Goal: Information Seeking & Learning: Learn about a topic

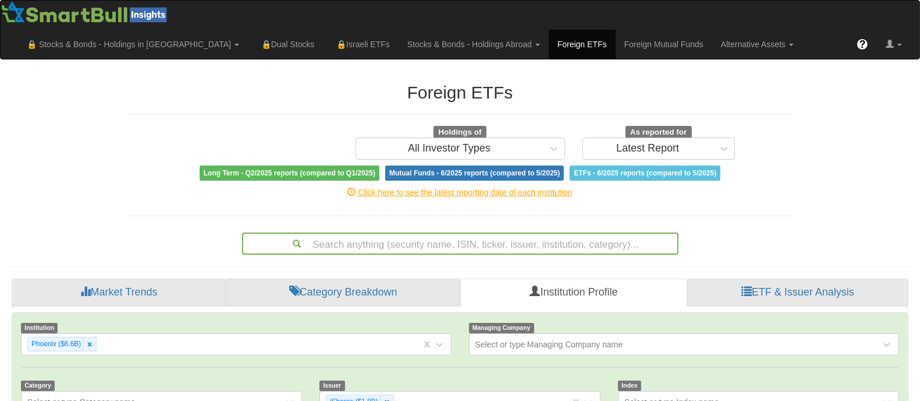
scroll to position [22, 873]
click at [803, 30] on link "Alternative Assets" at bounding box center [758, 44] width 90 height 29
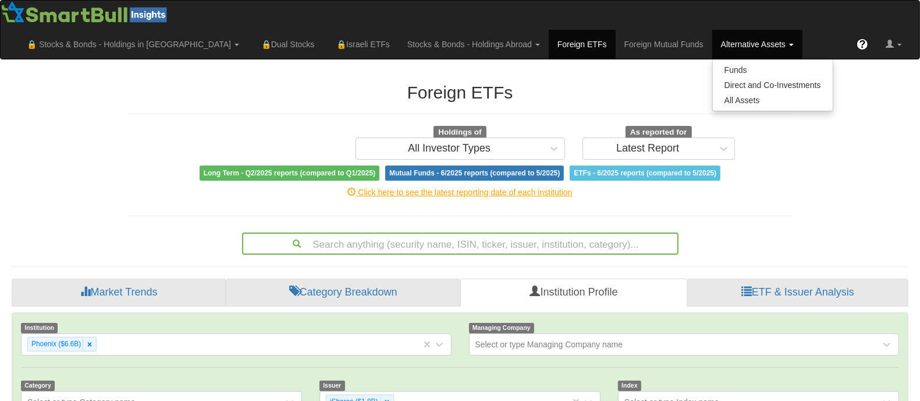
click at [803, 30] on link "Alternative Assets" at bounding box center [758, 44] width 90 height 29
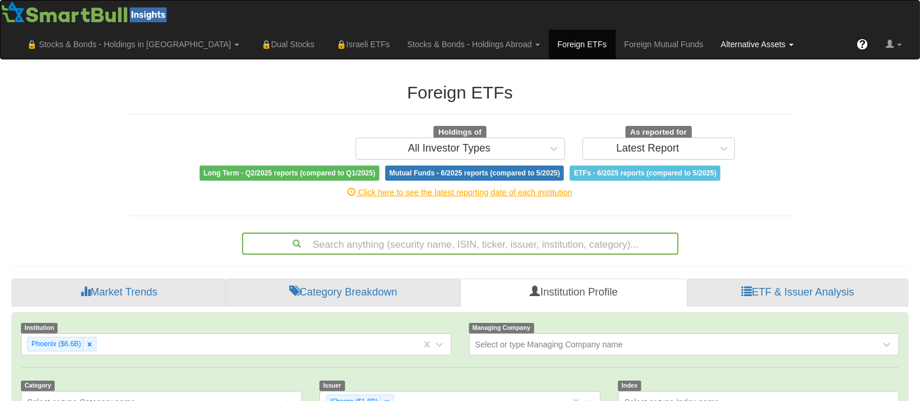
click at [803, 30] on link "Alternative Assets" at bounding box center [758, 44] width 90 height 29
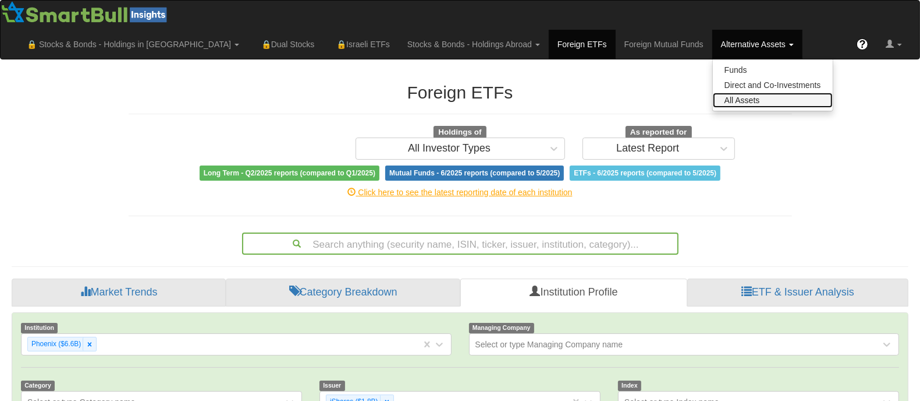
click at [816, 93] on link "All Assets" at bounding box center [773, 100] width 120 height 15
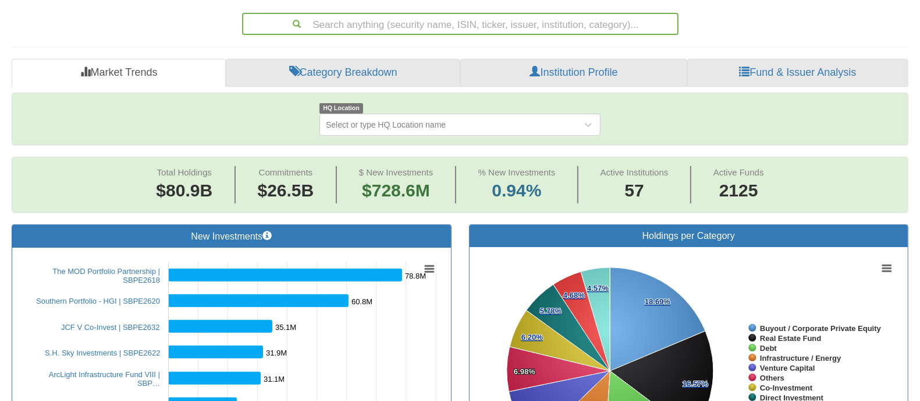
scroll to position [223, 0]
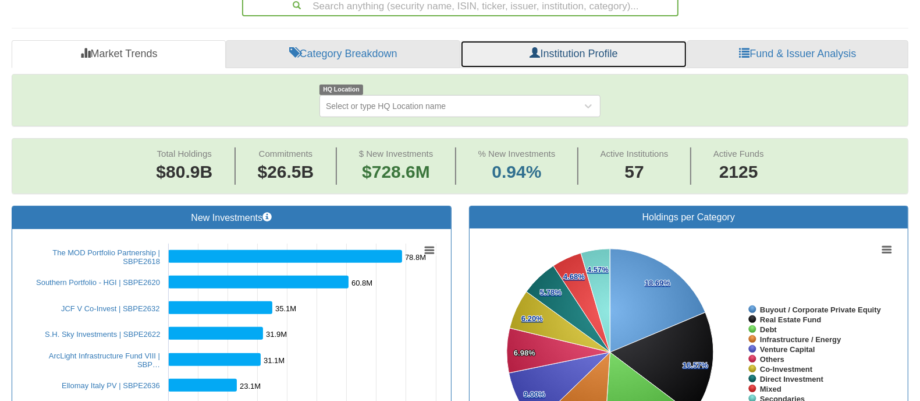
click at [651, 54] on link "Institution Profile" at bounding box center [574, 54] width 227 height 28
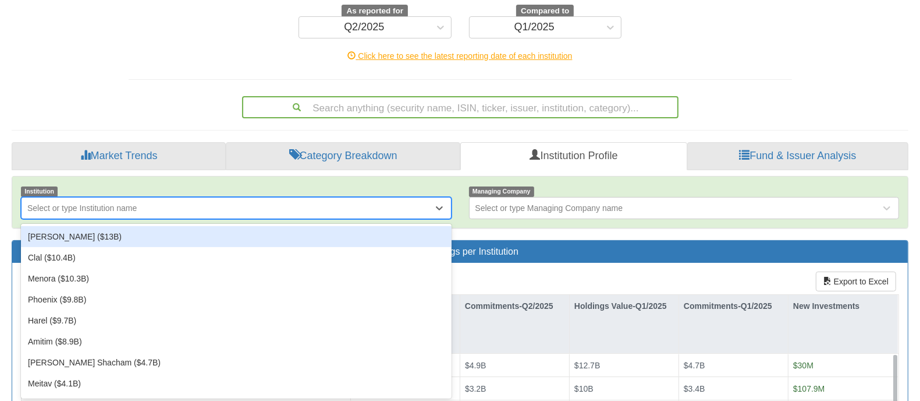
scroll to position [123, 0]
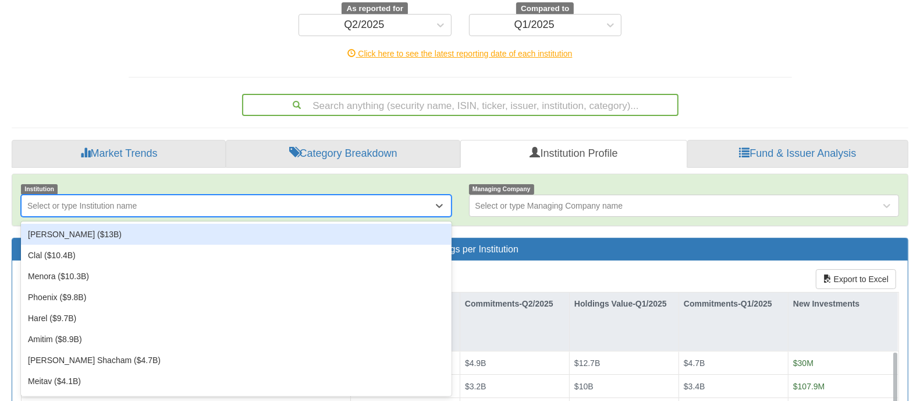
click at [319, 217] on div "option [PERSON_NAME] ($13B) focused, 1 of 57. 57 results available. Use Up and …" at bounding box center [236, 205] width 431 height 22
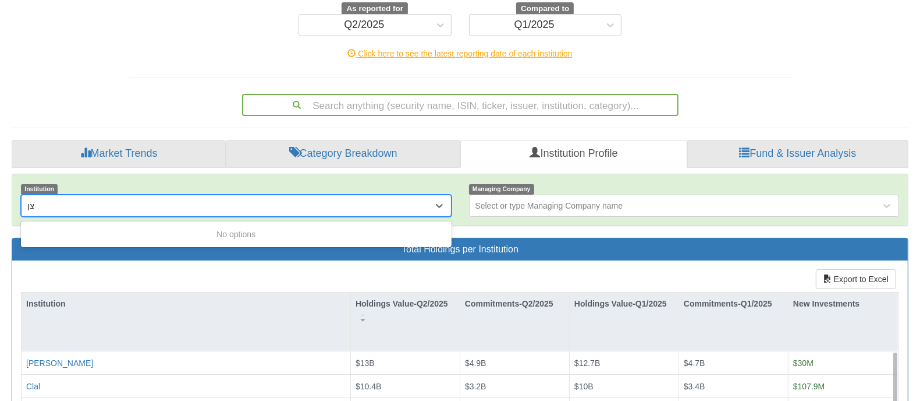
type input "צ"
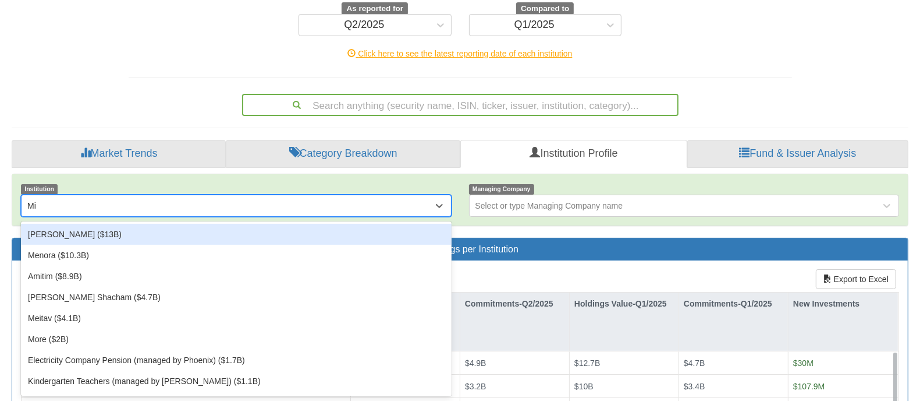
type input "Mig"
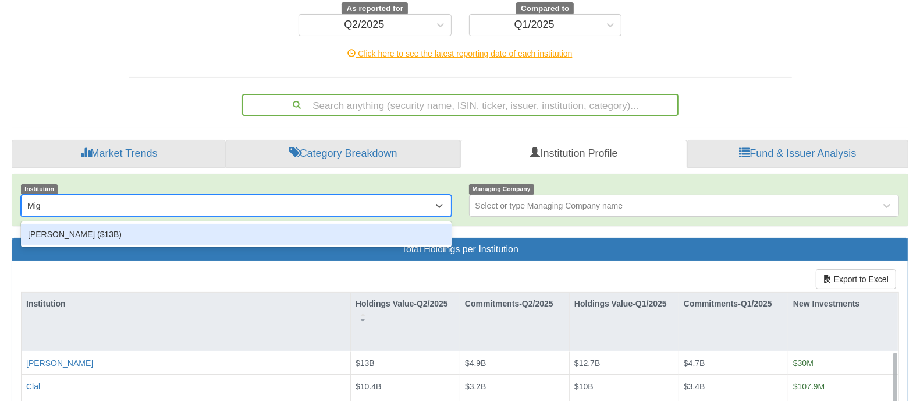
click at [304, 233] on div "[PERSON_NAME] ($13B)" at bounding box center [236, 234] width 431 height 21
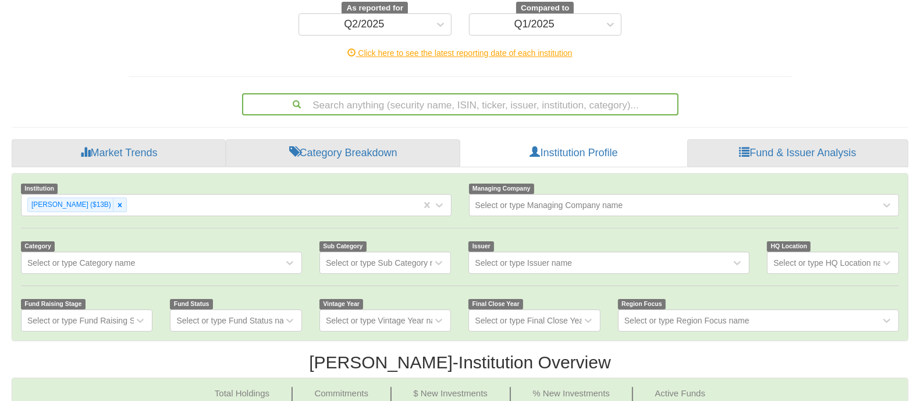
scroll to position [123, 0]
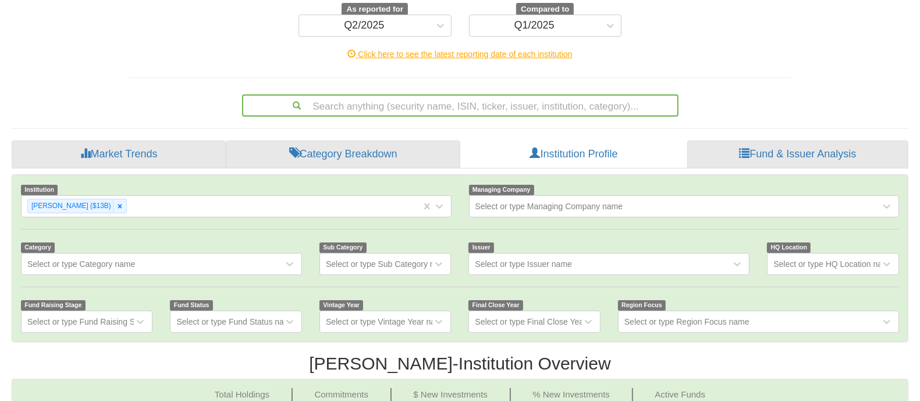
click at [519, 268] on div "Select or type Issuer name" at bounding box center [609, 264] width 281 height 22
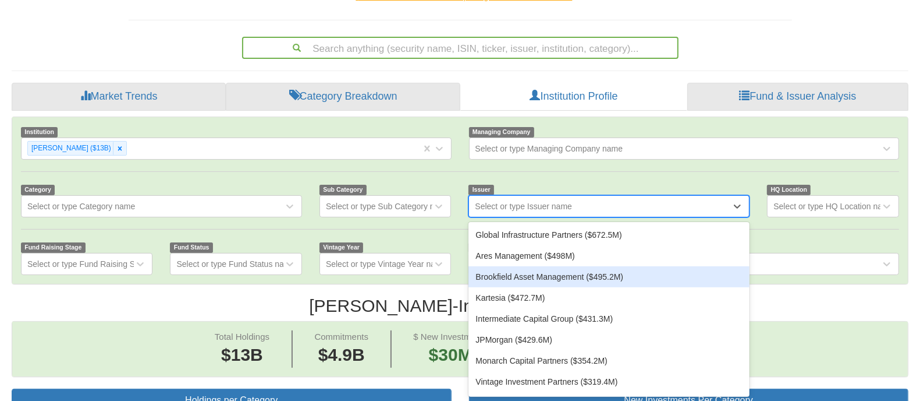
scroll to position [182, 0]
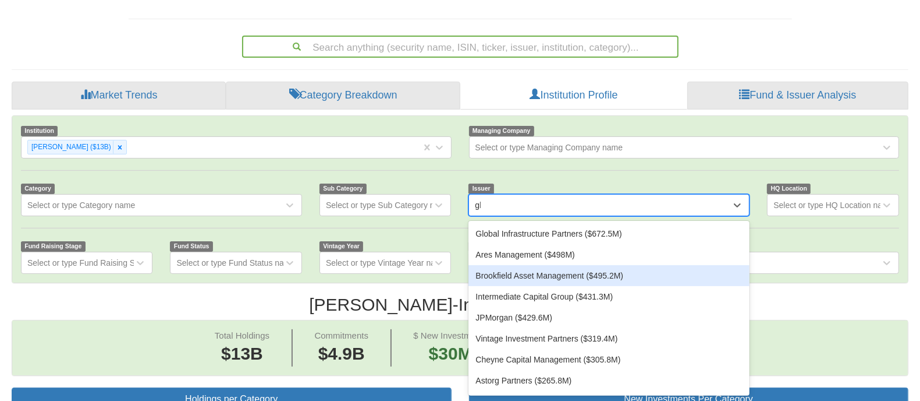
type input "glo"
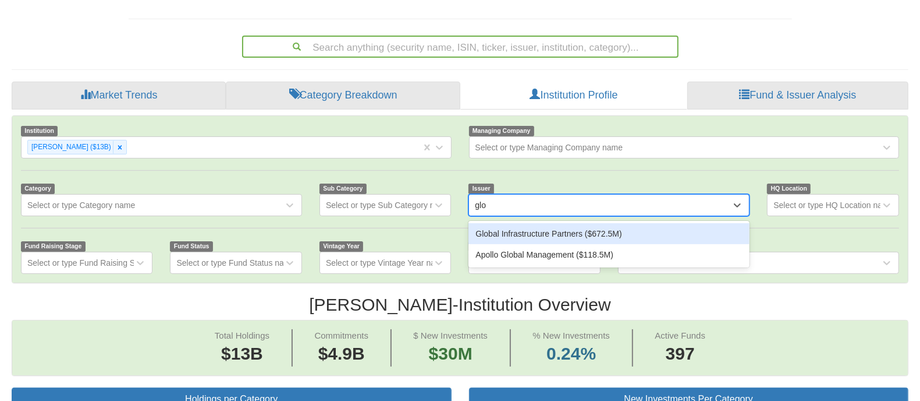
click at [555, 233] on div "Global Infrastructure Partners ($672.5M)" at bounding box center [609, 233] width 281 height 21
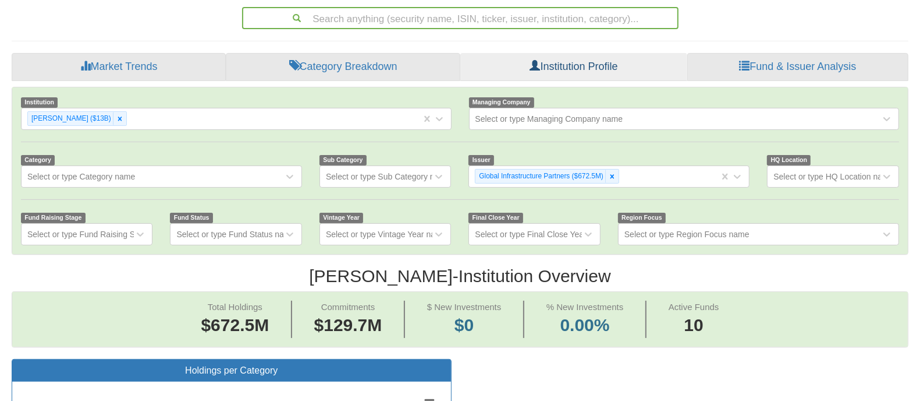
scroll to position [199, 0]
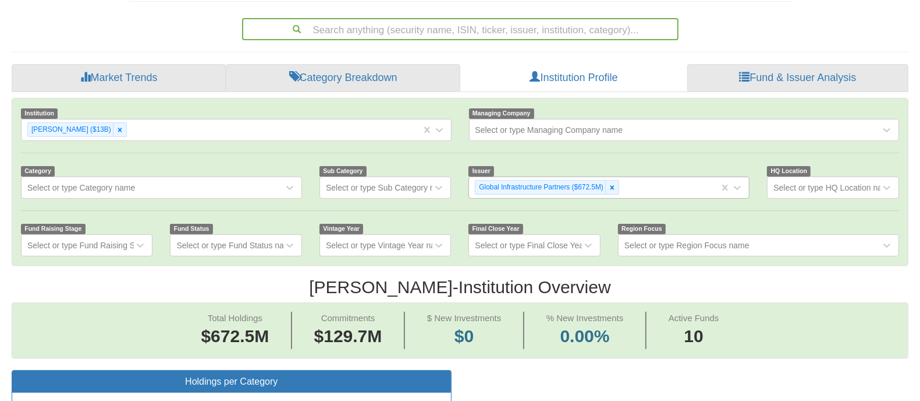
click at [629, 192] on div "Global Infrastructure Partners ($672.5M)" at bounding box center [594, 187] width 250 height 19
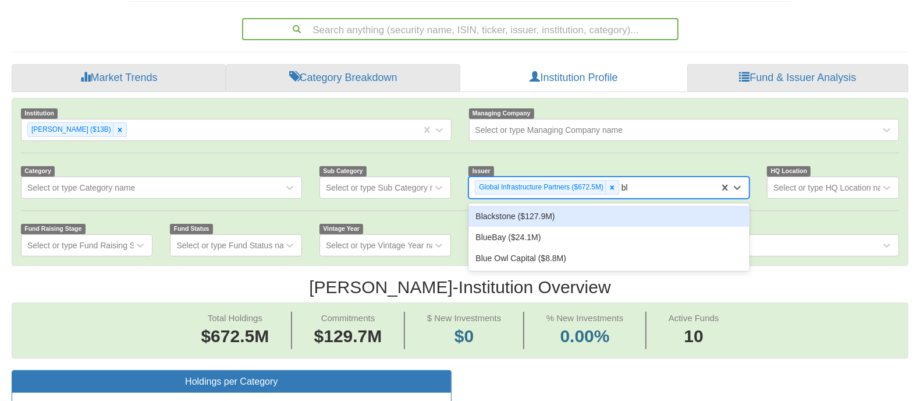
type input "b"
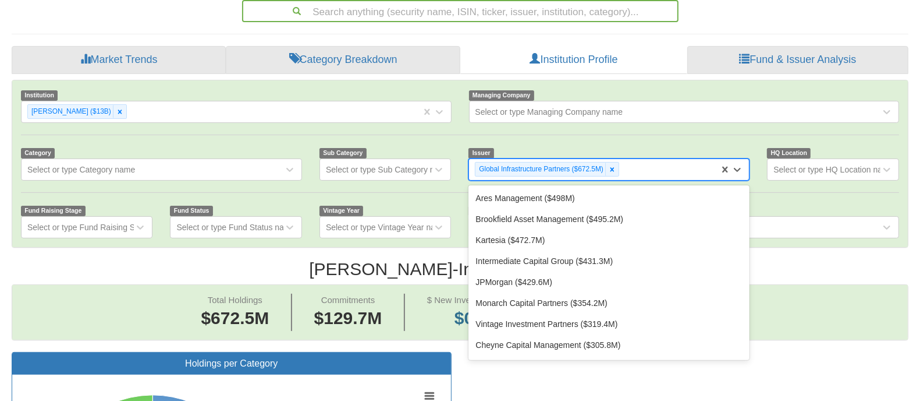
scroll to position [220, 0]
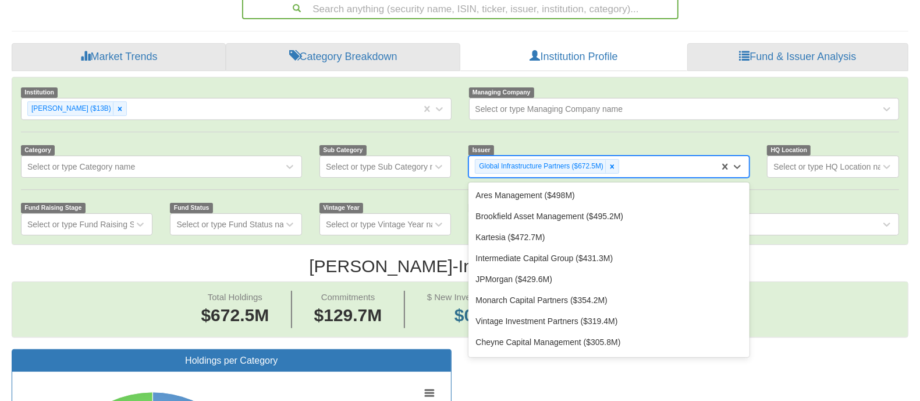
click at [307, 257] on h2 "[PERSON_NAME] - Institution Overview" at bounding box center [460, 265] width 897 height 19
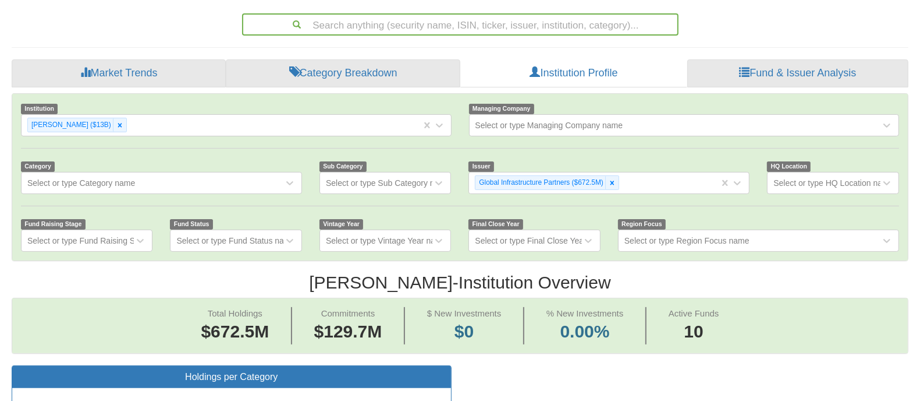
scroll to position [28, 0]
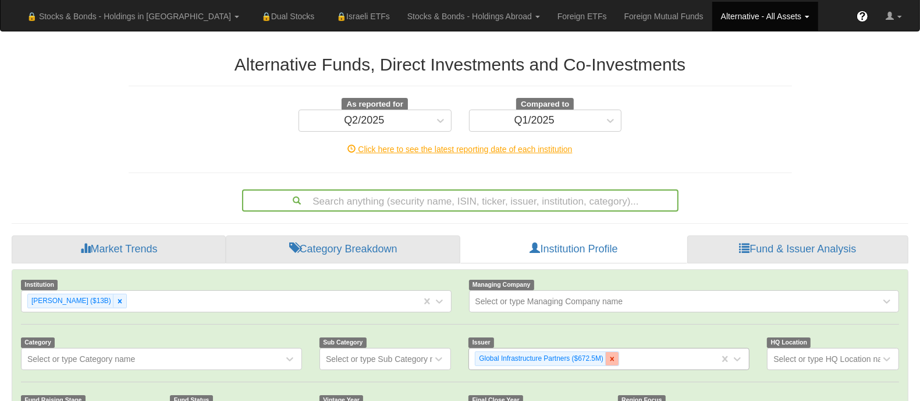
click at [616, 356] on icon at bounding box center [612, 359] width 8 height 8
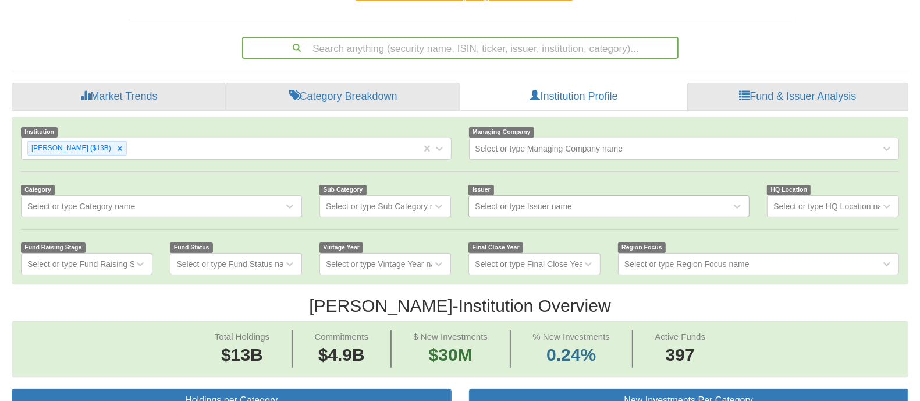
scroll to position [214, 0]
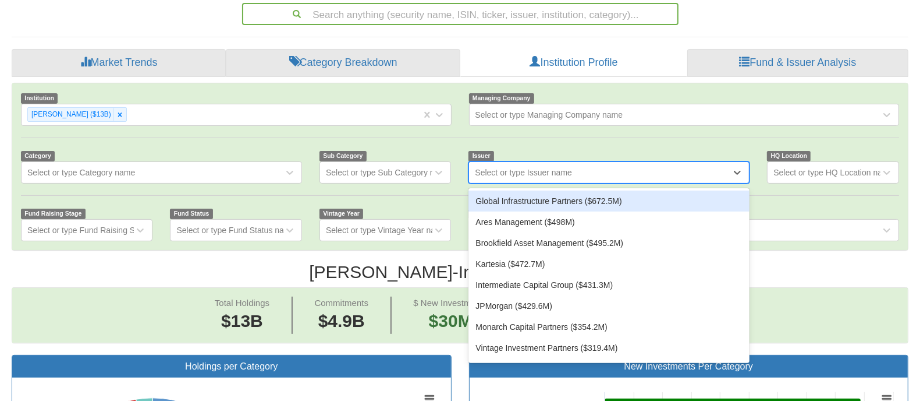
click at [600, 179] on div "Select or type Issuer name" at bounding box center [600, 172] width 262 height 19
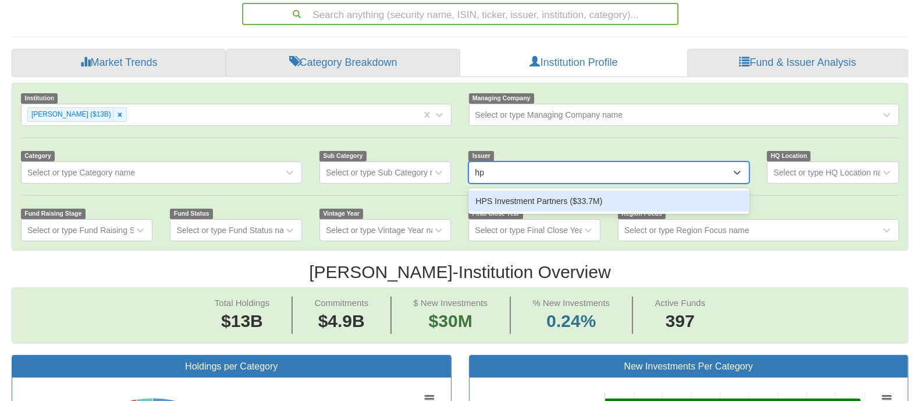
click at [594, 199] on div "HPS Investment Partners ($33.7M)" at bounding box center [609, 200] width 281 height 21
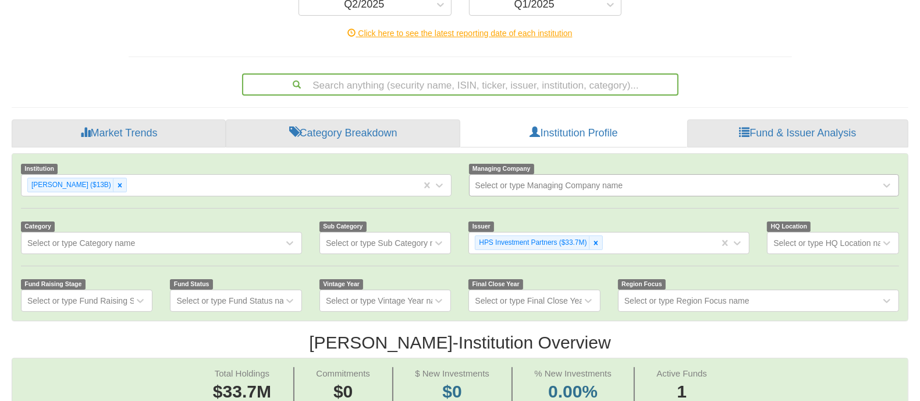
scroll to position [146, 0]
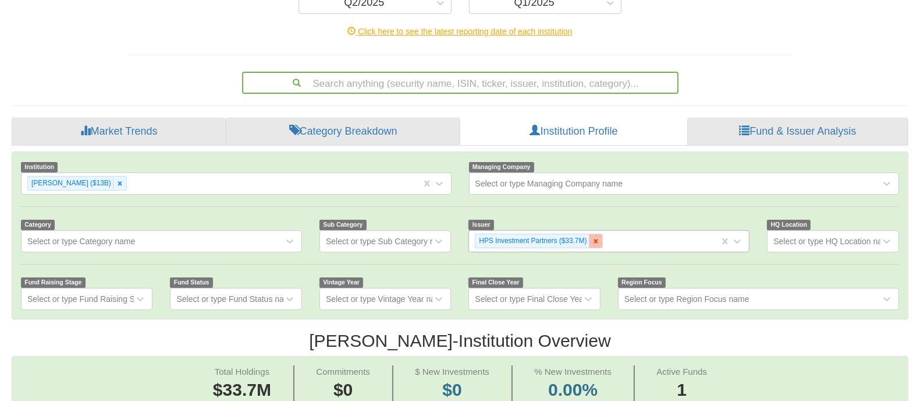
click at [599, 243] on icon at bounding box center [596, 241] width 8 height 8
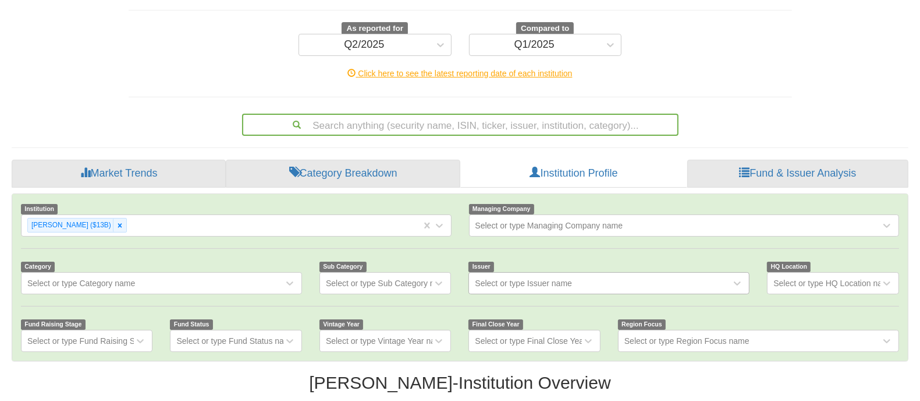
scroll to position [105, 0]
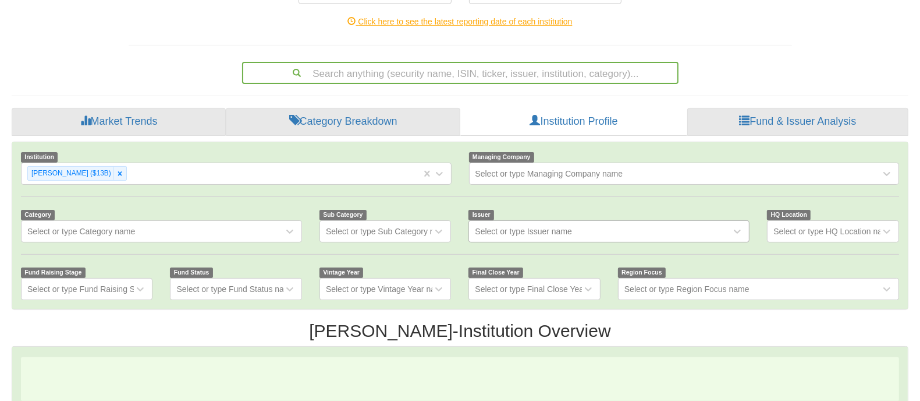
click at [586, 242] on div "Select or type Issuer name" at bounding box center [609, 231] width 281 height 22
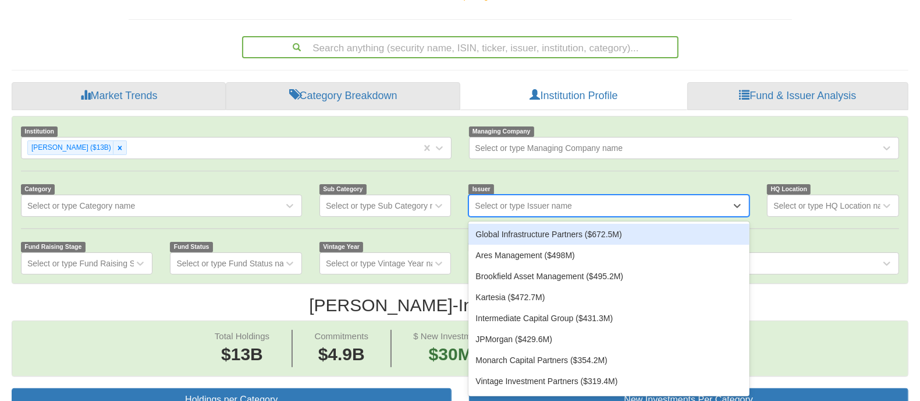
scroll to position [22, 873]
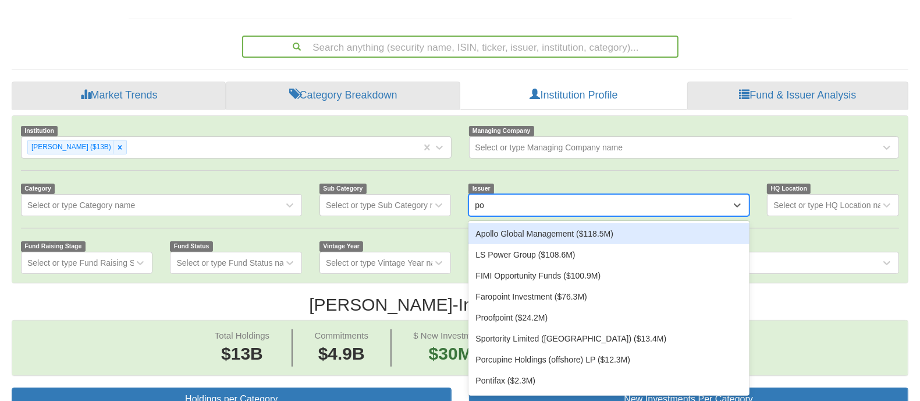
type input "p"
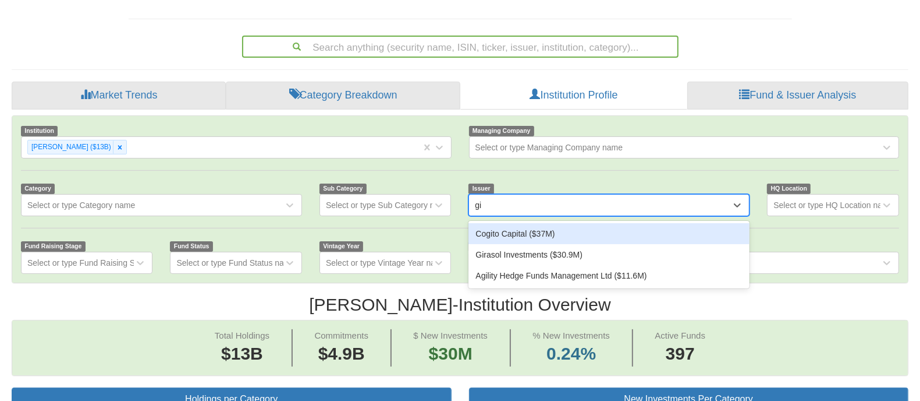
type input "g"
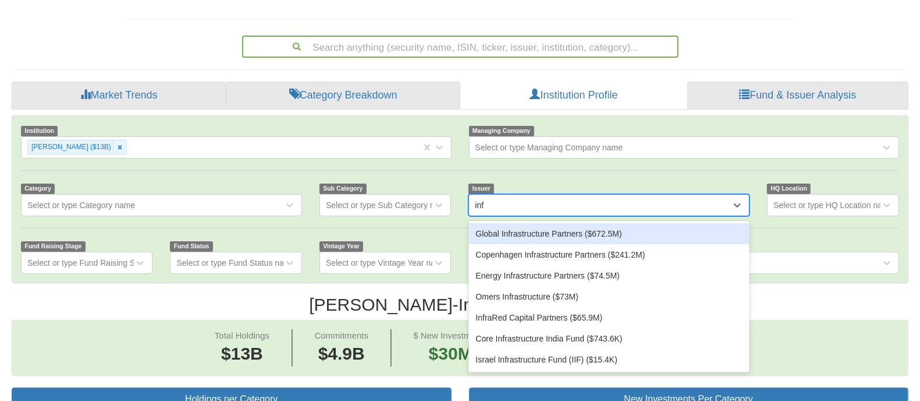
type input "infr"
click at [629, 230] on div "Global Infrastructure Partners ($672.5M)" at bounding box center [609, 233] width 281 height 21
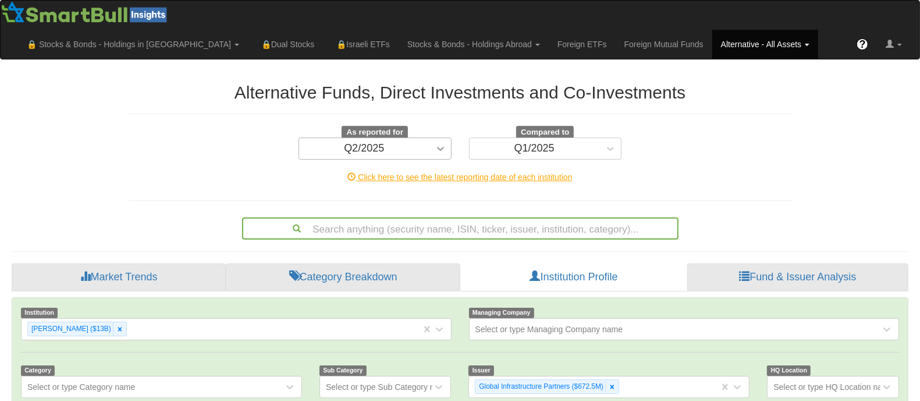
click at [438, 149] on icon at bounding box center [440, 149] width 7 height 4
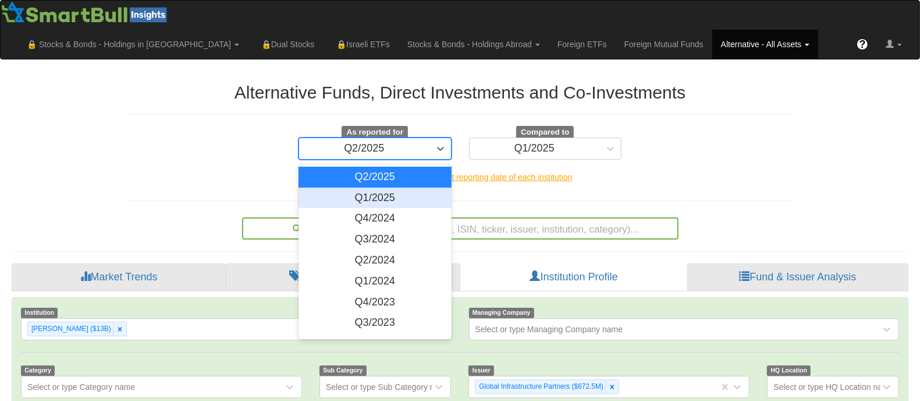
click at [393, 199] on div "Q1/2025" at bounding box center [375, 197] width 153 height 21
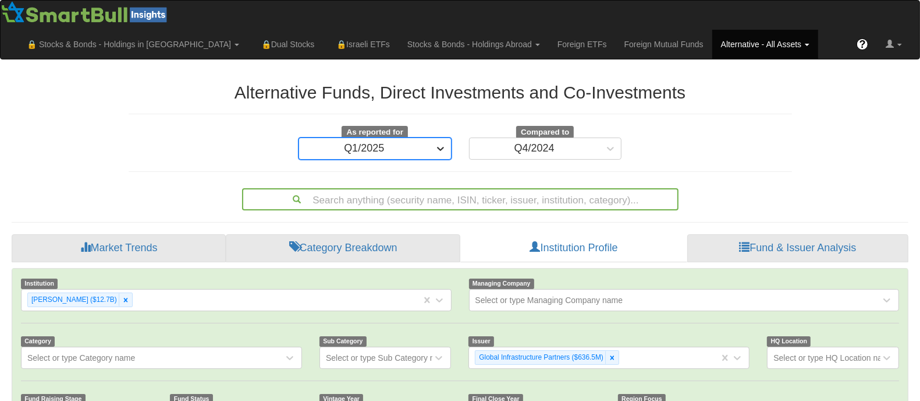
click at [435, 150] on icon at bounding box center [441, 149] width 12 height 12
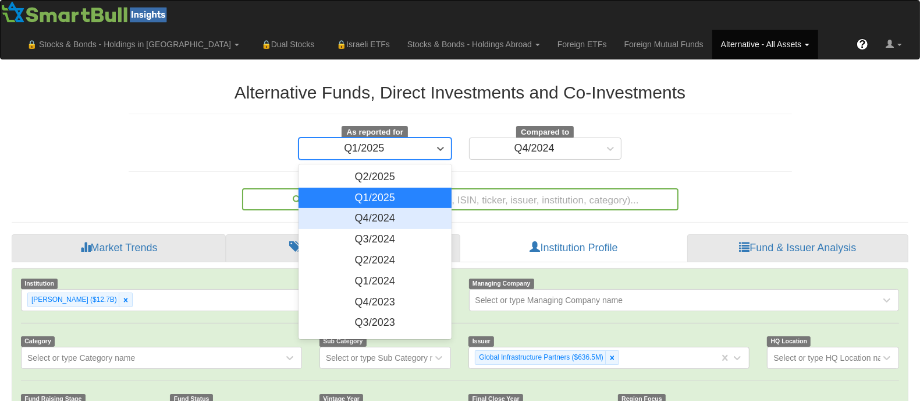
click at [399, 214] on div "Q4/2024" at bounding box center [375, 218] width 153 height 21
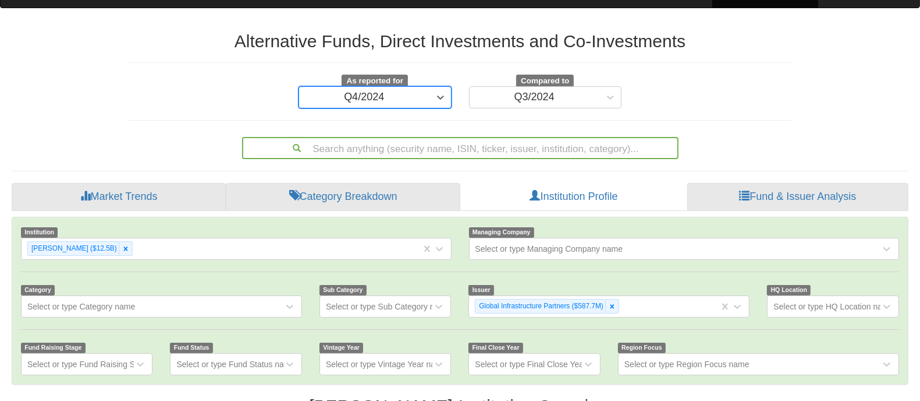
scroll to position [53, 0]
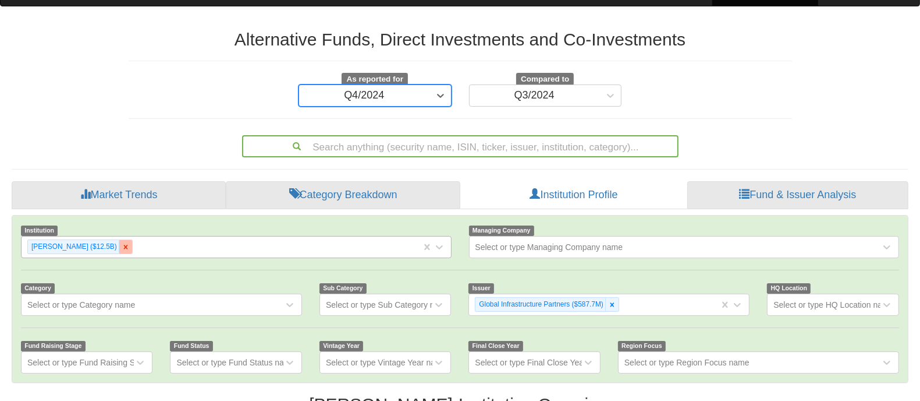
click at [122, 249] on icon at bounding box center [126, 247] width 8 height 8
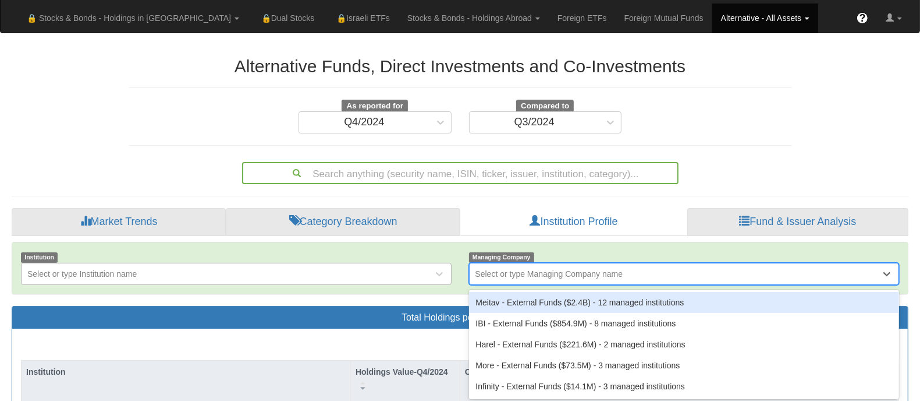
click at [659, 285] on div "option Meitav - External Funds ($2.4B) ‎- 12 managed institutions focused, 1 of…" at bounding box center [684, 274] width 431 height 22
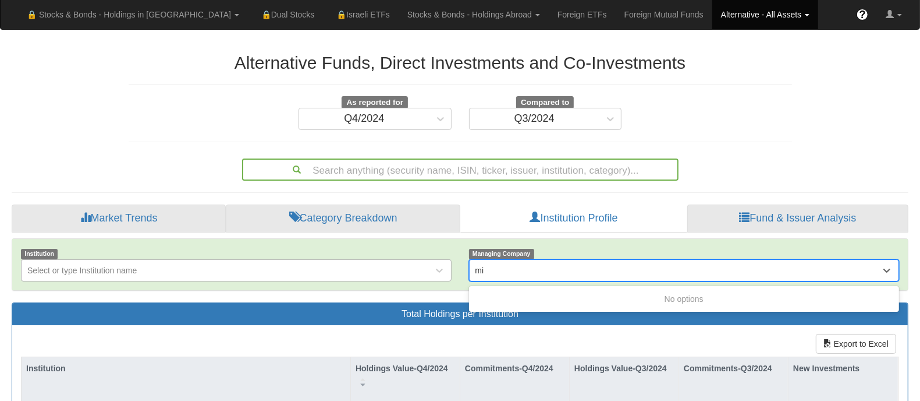
type input "m"
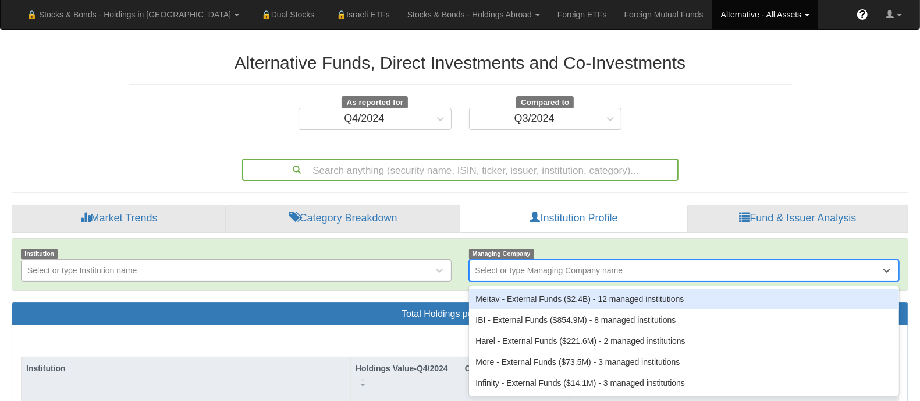
scroll to position [0, 0]
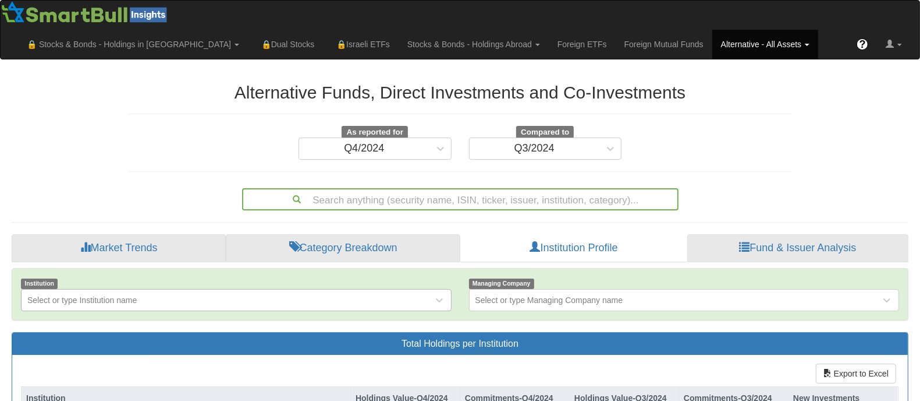
click at [819, 30] on link "Alternative - All Assets" at bounding box center [766, 44] width 106 height 29
click at [817, 93] on link "All Assets ✓" at bounding box center [773, 100] width 120 height 15
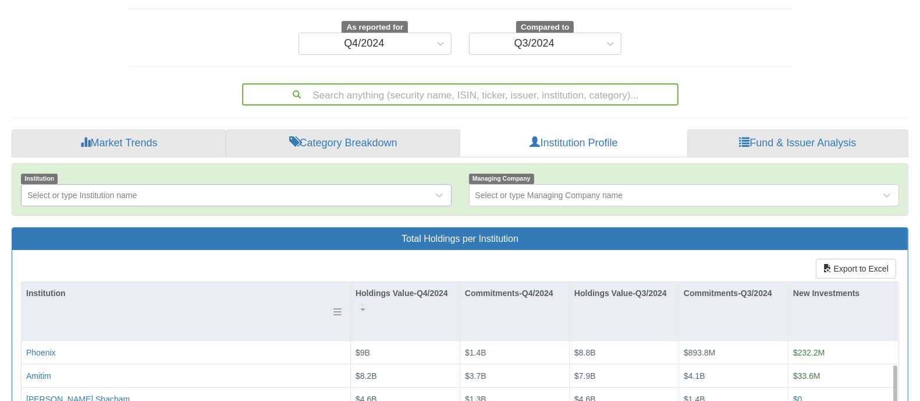
scroll to position [92, 0]
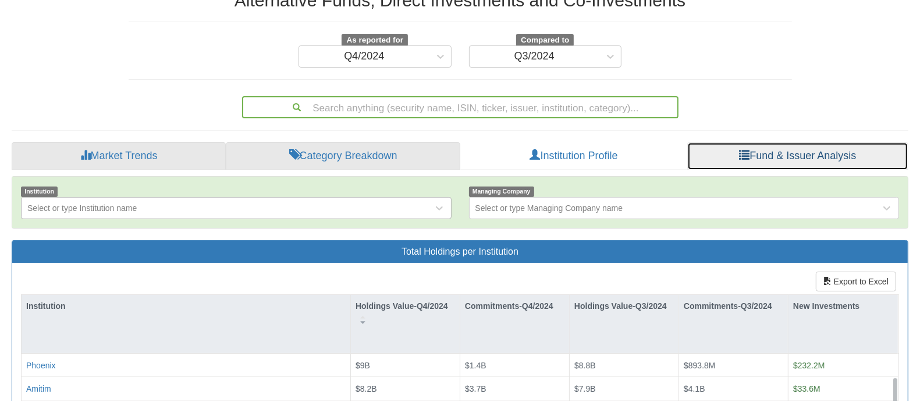
click at [758, 169] on link "Fund & Issuer Analysis" at bounding box center [798, 156] width 221 height 28
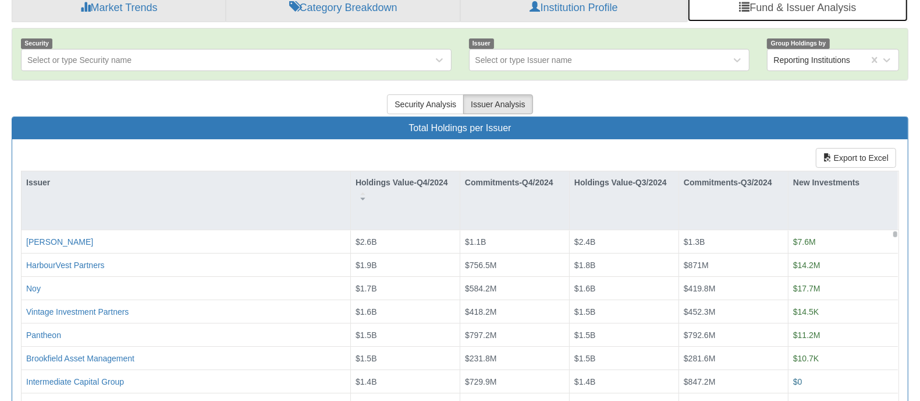
scroll to position [167, 0]
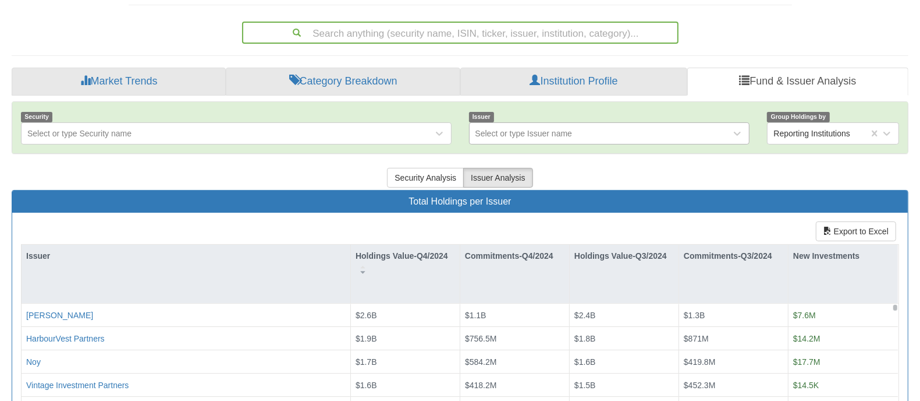
click at [560, 140] on div "Select or type Issuer name" at bounding box center [601, 133] width 262 height 19
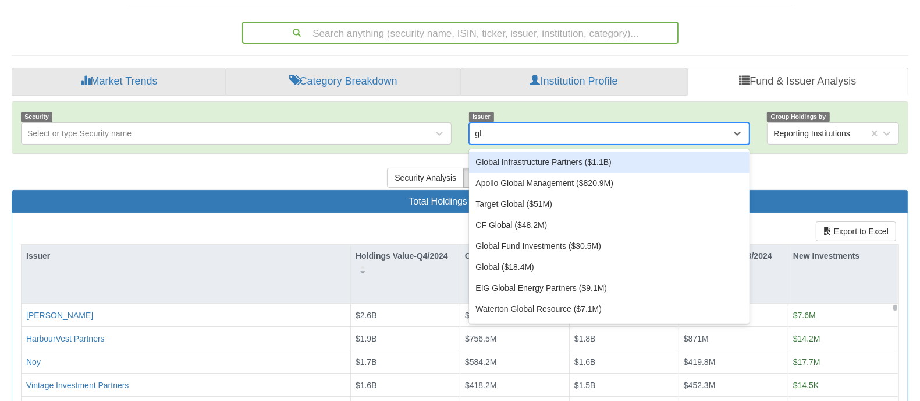
type input "glo"
click at [561, 167] on div "Global Infrastructure Partners ($1.1B)" at bounding box center [609, 161] width 281 height 21
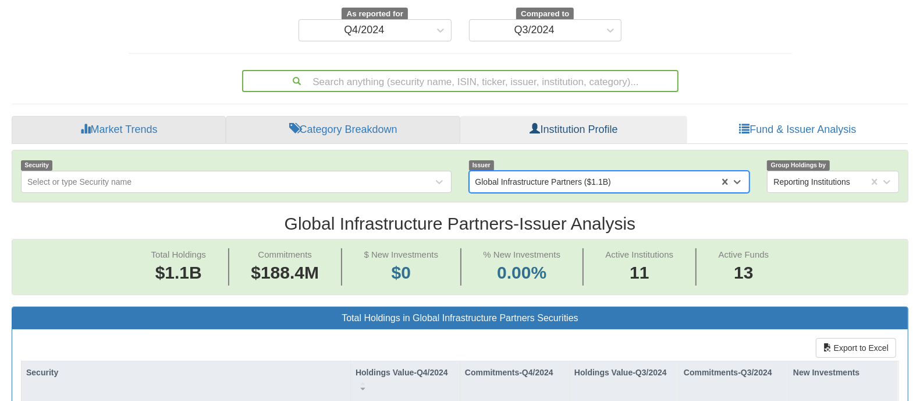
scroll to position [120, 0]
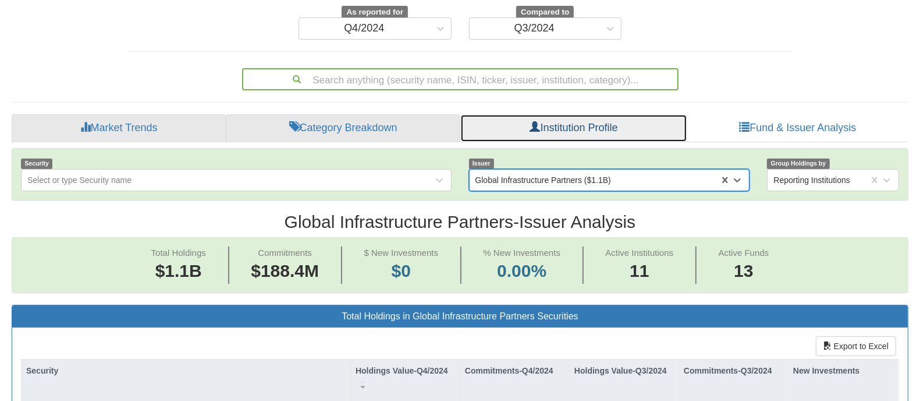
click at [609, 134] on link "Institution Profile" at bounding box center [574, 128] width 227 height 28
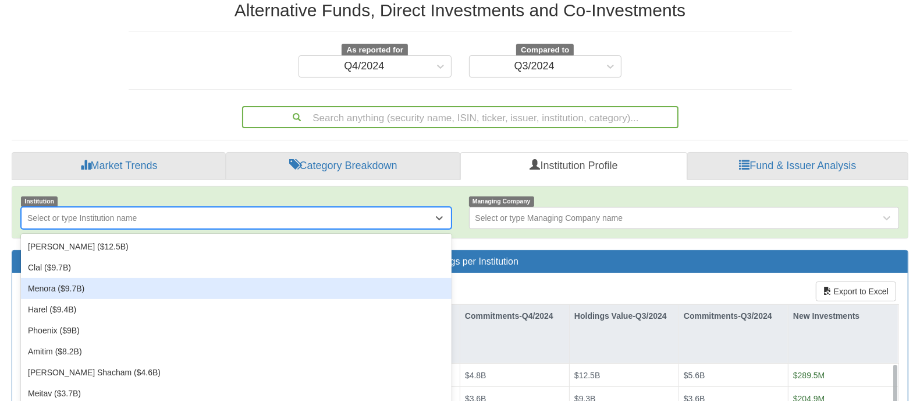
drag, startPoint x: 335, startPoint y: 303, endPoint x: 341, endPoint y: 300, distance: 6.8
click at [337, 229] on div "option Menora ($9.7B) focused, 3 of 47. 47 results available. Use Up and Down t…" at bounding box center [236, 218] width 431 height 22
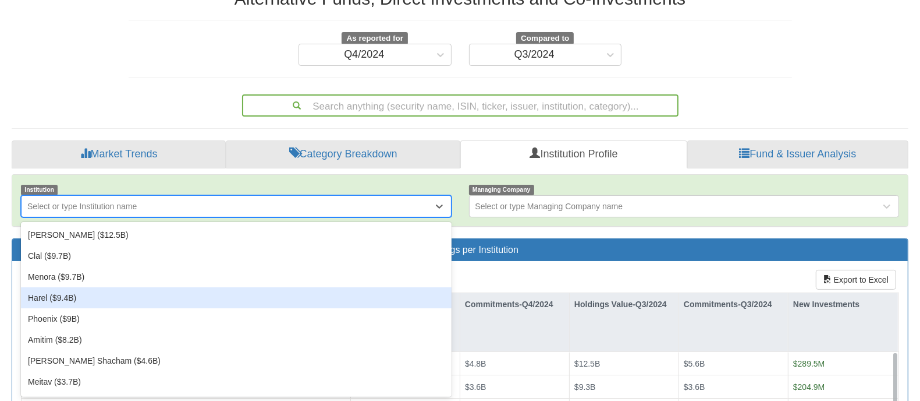
scroll to position [94, 0]
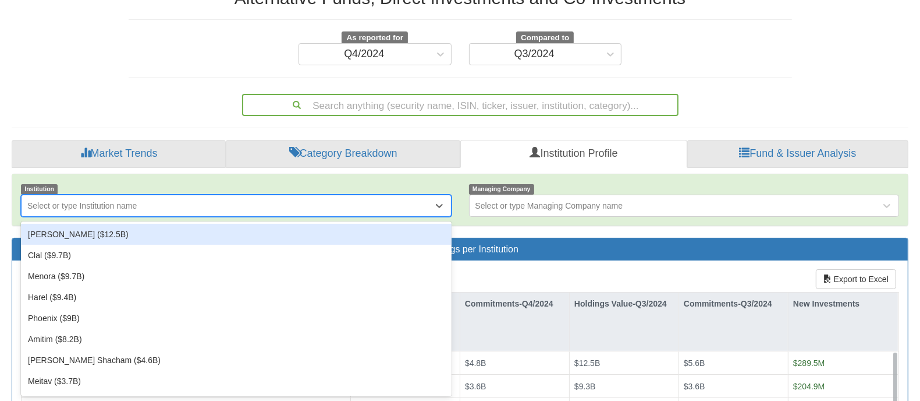
click at [240, 238] on div "[PERSON_NAME] ($12.5B)" at bounding box center [236, 234] width 431 height 21
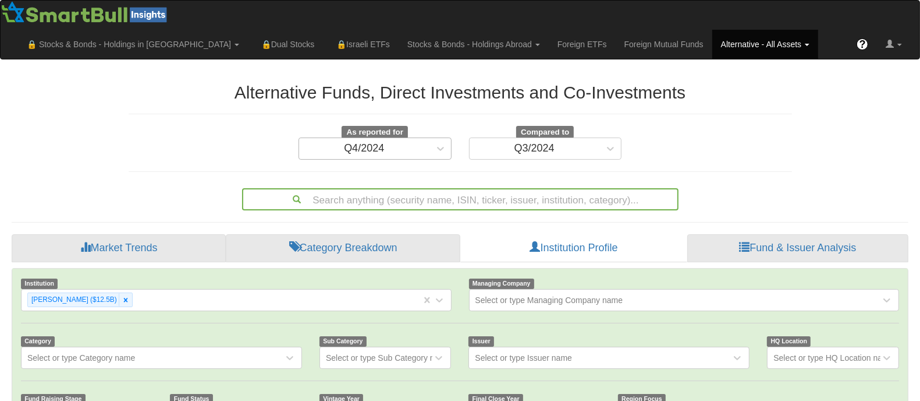
scroll to position [22, 873]
click at [417, 146] on div "Q4/2024" at bounding box center [364, 148] width 130 height 19
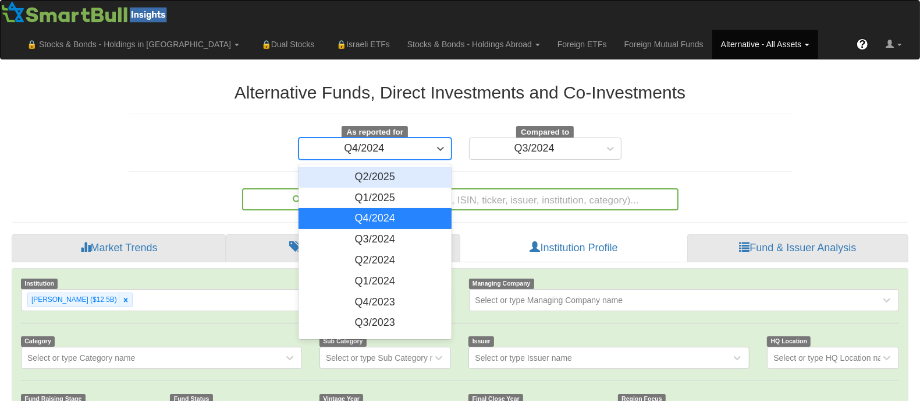
drag, startPoint x: 424, startPoint y: 172, endPoint x: 574, endPoint y: 132, distance: 155.5
click at [424, 172] on div "Q2/2025" at bounding box center [375, 177] width 153 height 21
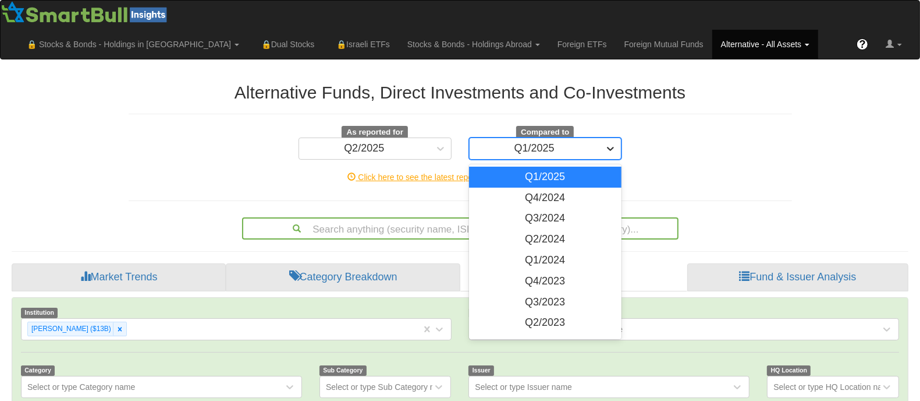
click at [606, 146] on icon at bounding box center [611, 149] width 12 height 12
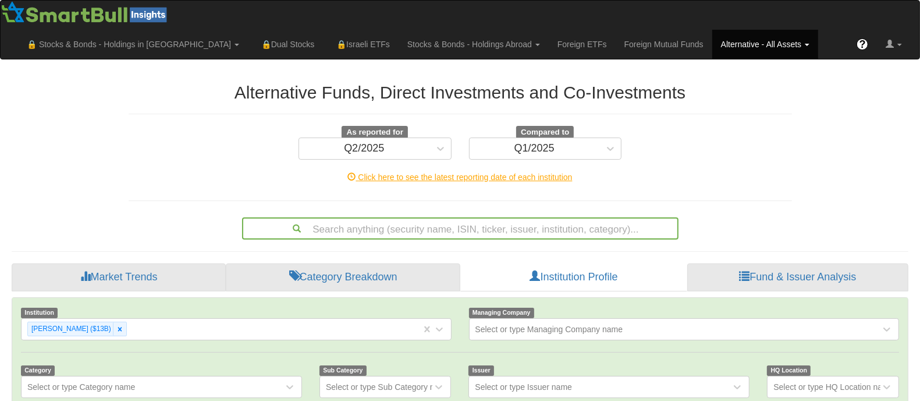
click at [680, 126] on div "As reported for Q2/2025 Compared to Q1/2025" at bounding box center [460, 143] width 681 height 34
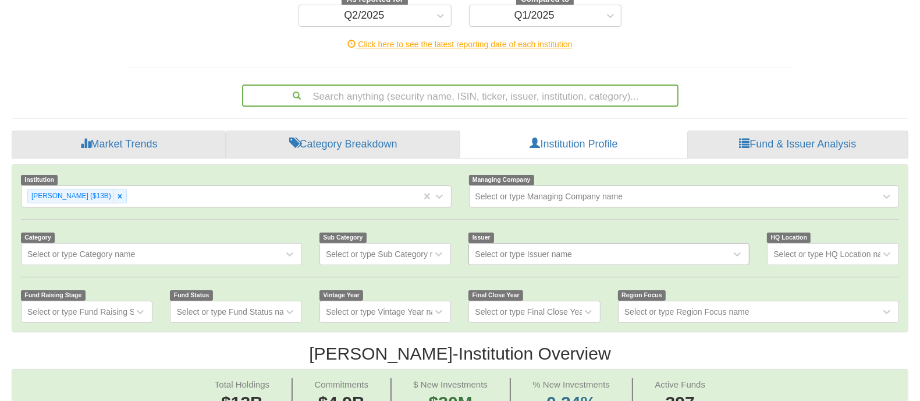
click at [575, 260] on div "Select or type Issuer name" at bounding box center [609, 254] width 281 height 22
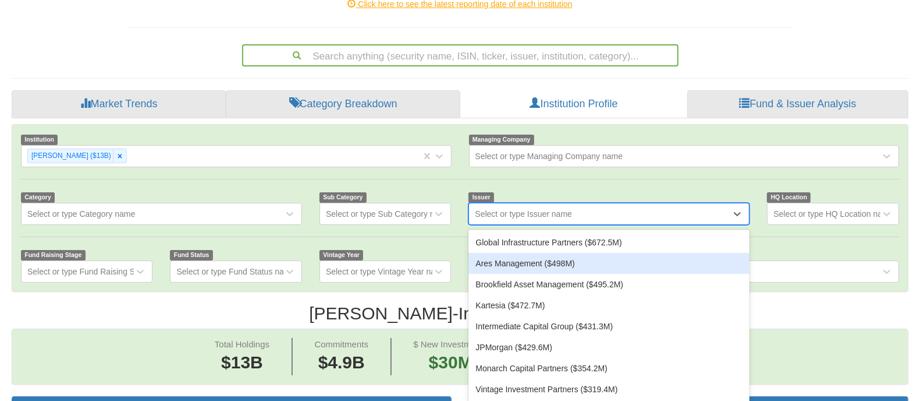
scroll to position [182, 0]
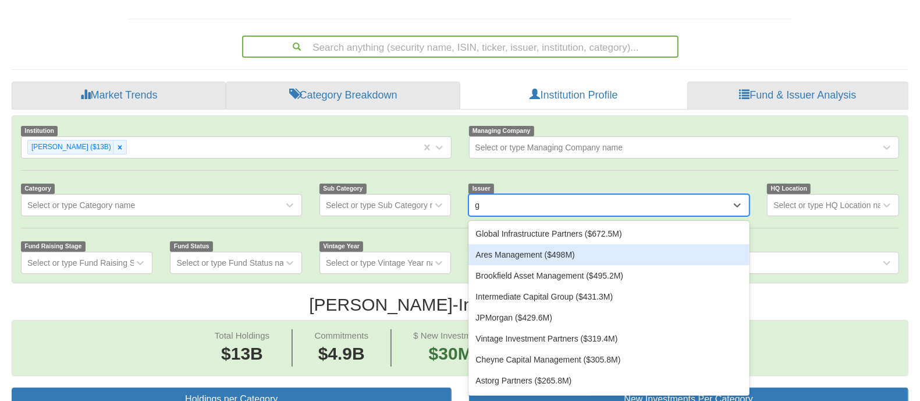
type input "g"
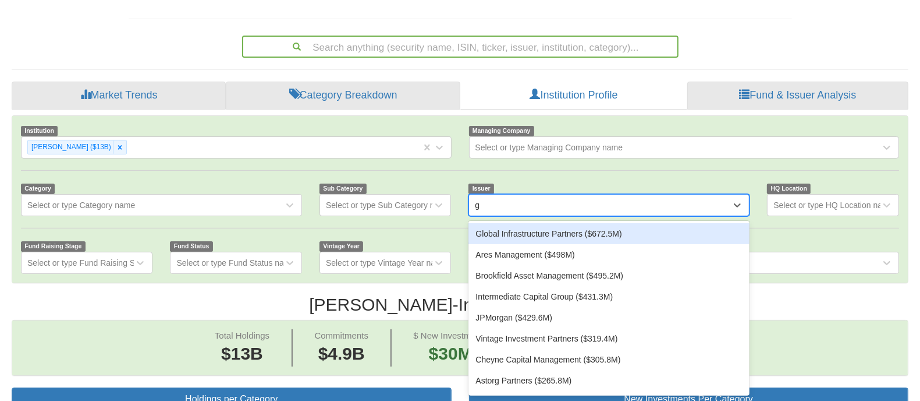
click at [580, 227] on div "Global Infrastructure Partners ($672.5M)" at bounding box center [609, 233] width 281 height 21
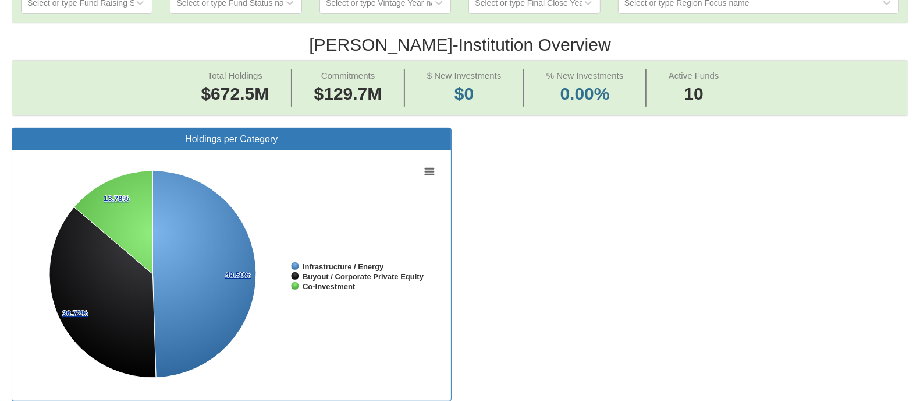
scroll to position [517, 0]
